Goal: Transaction & Acquisition: Book appointment/travel/reservation

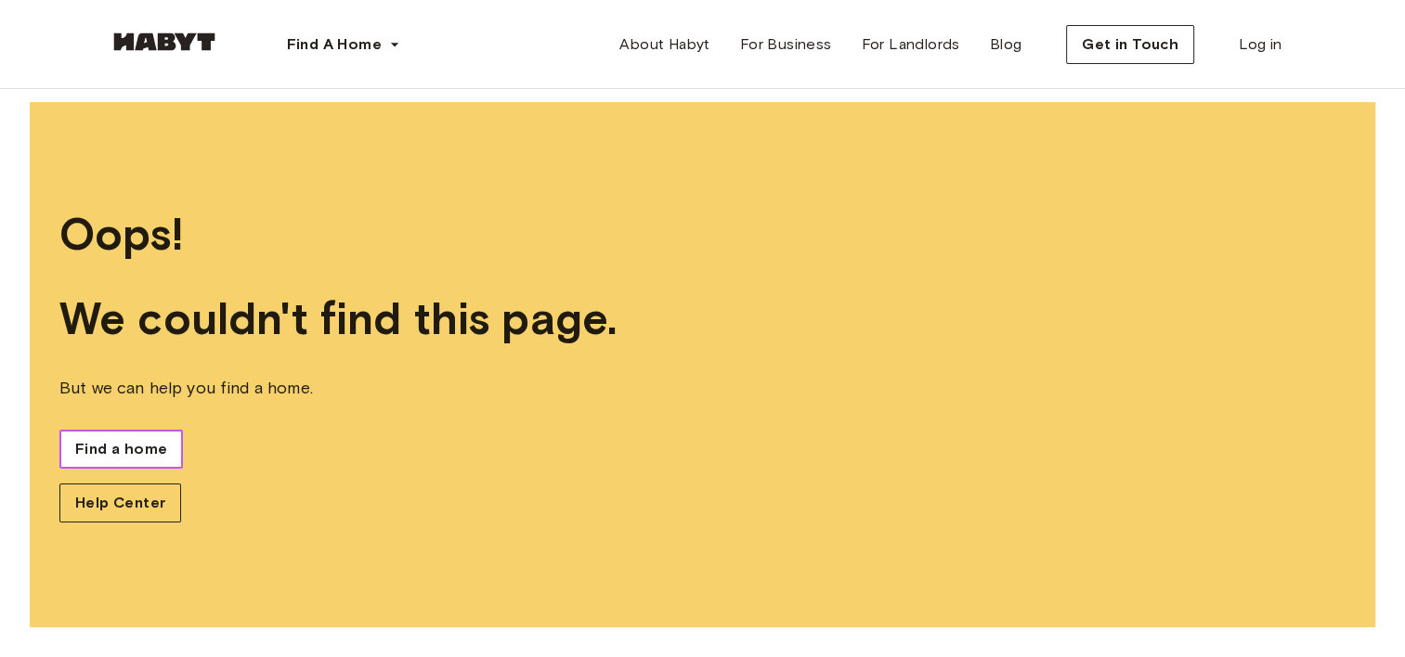
click at [153, 461] on link "Find a home" at bounding box center [120, 449] width 123 height 39
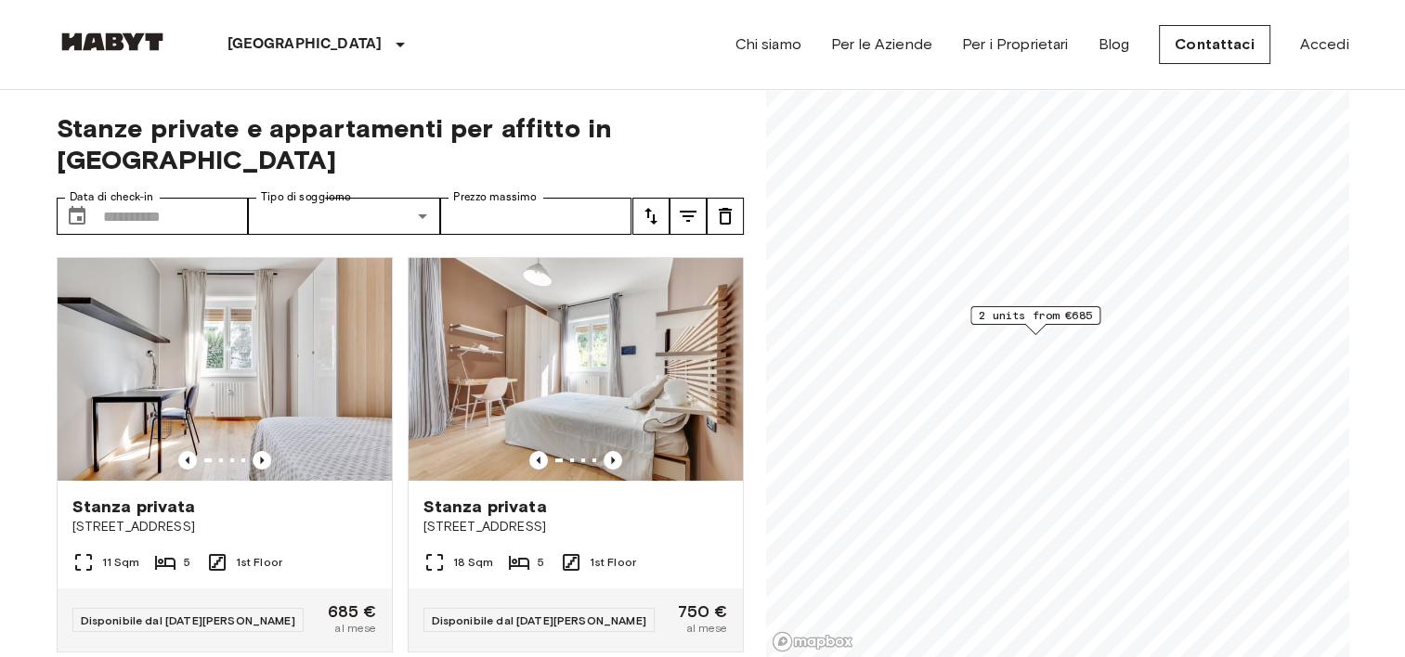
click at [1053, 320] on span "2 units from €685" at bounding box center [1035, 315] width 113 height 17
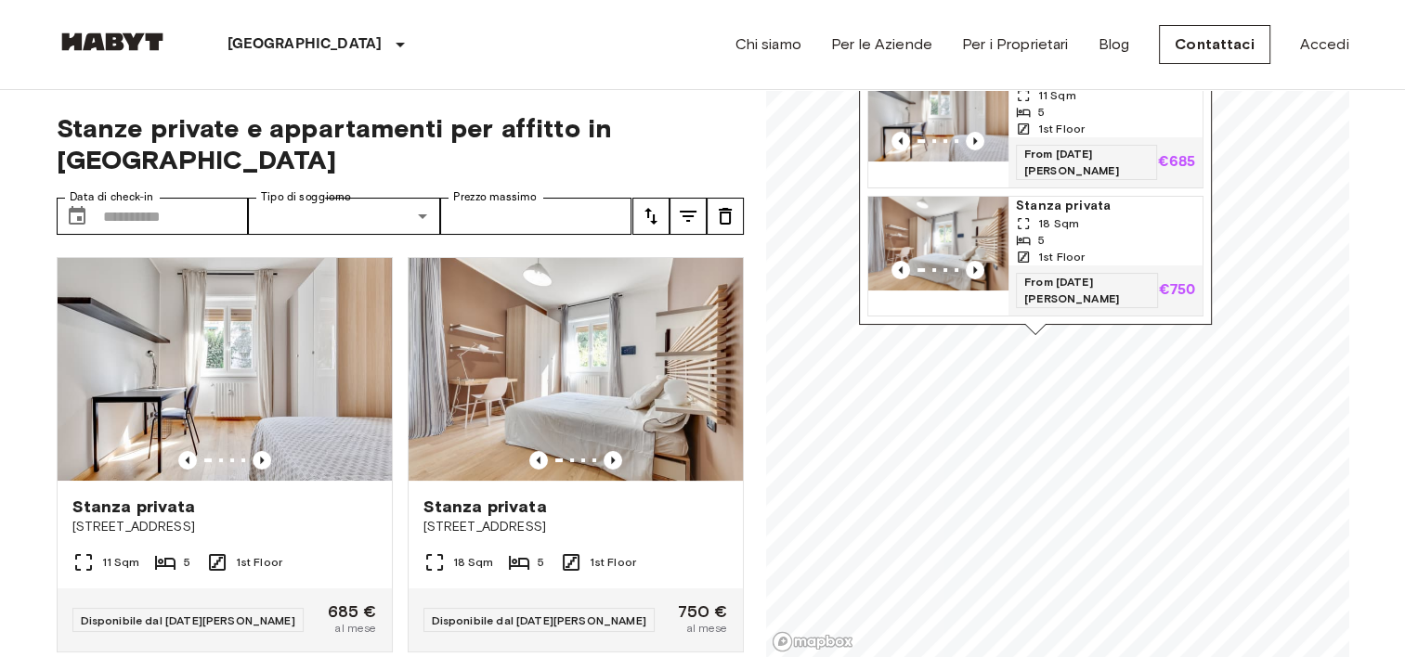
click at [977, 224] on img "Map marker" at bounding box center [938, 244] width 140 height 94
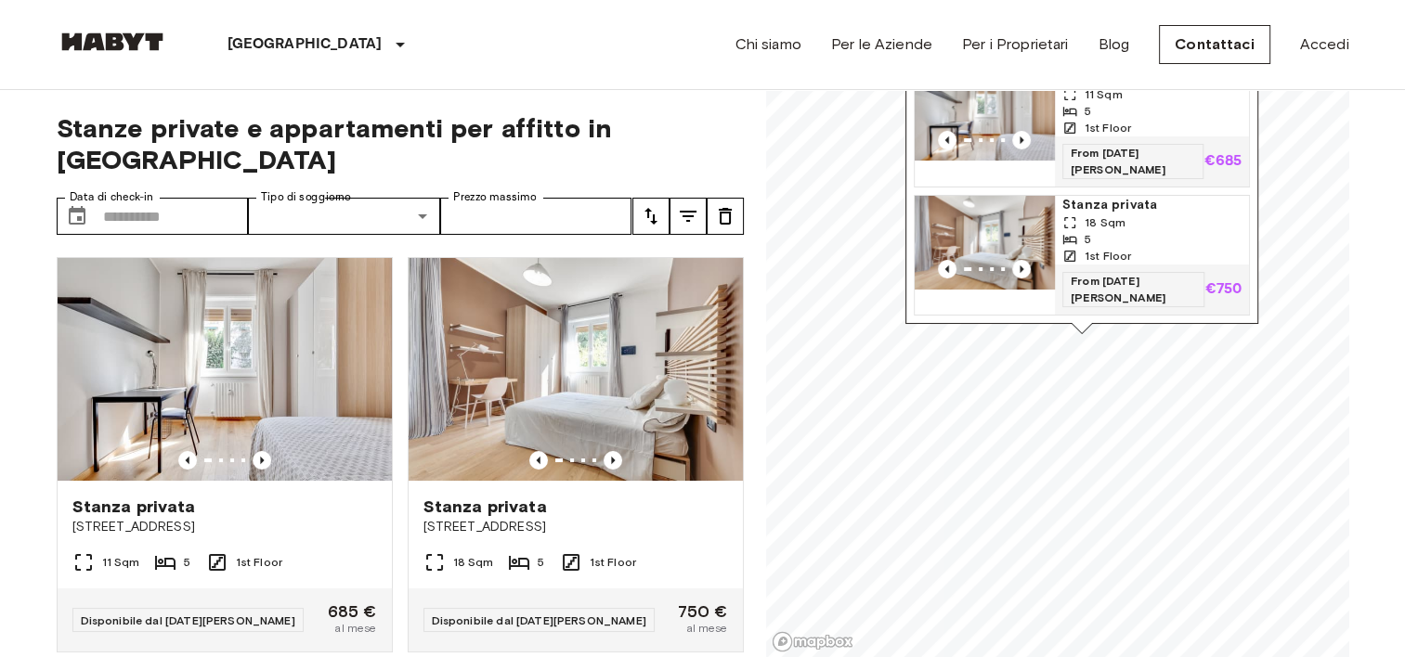
click at [1025, 112] on img "Map marker" at bounding box center [985, 114] width 140 height 93
click at [1030, 234] on img "Map marker" at bounding box center [985, 243] width 140 height 94
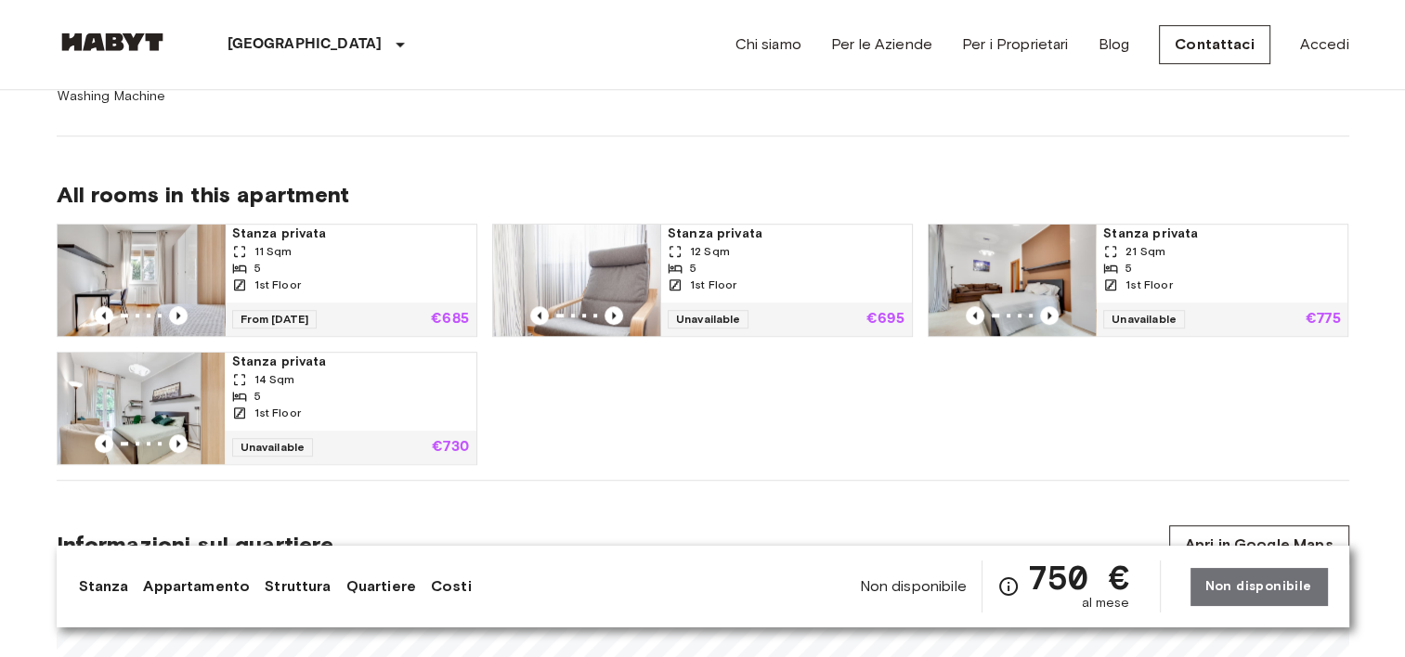
scroll to position [1114, 0]
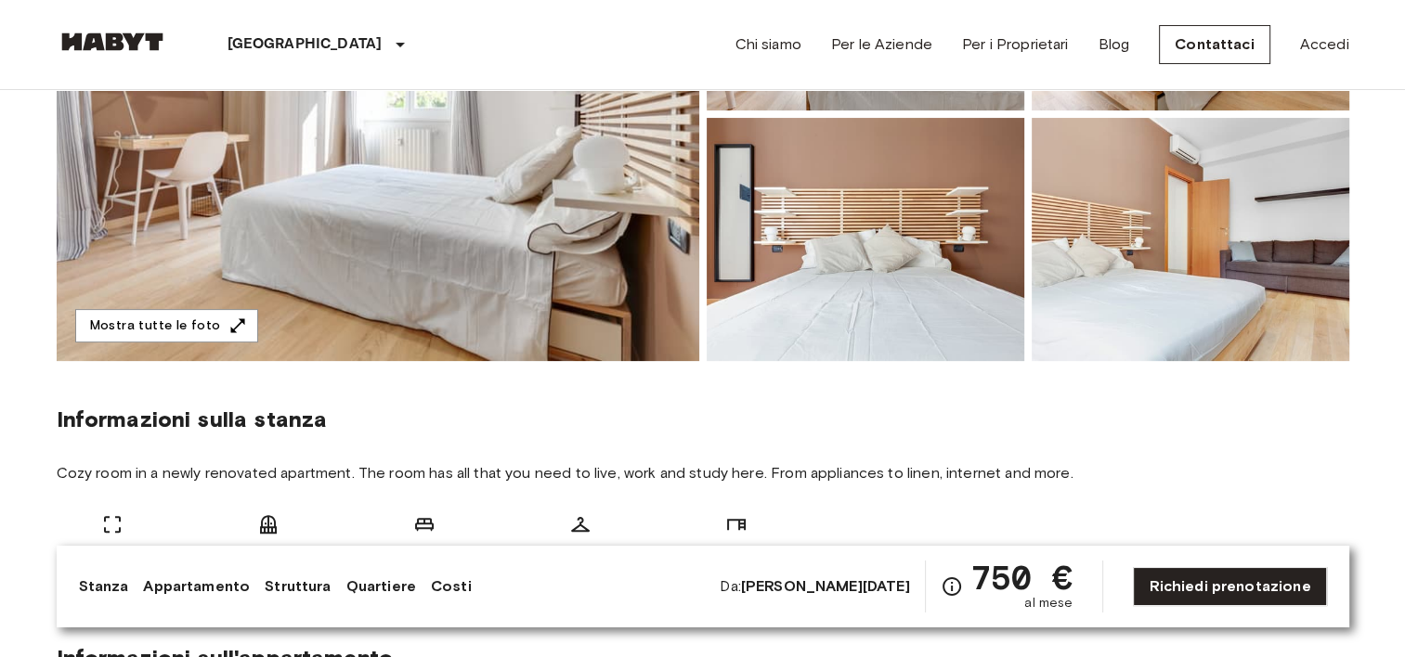
scroll to position [93, 0]
